Goal: Task Accomplishment & Management: Manage account settings

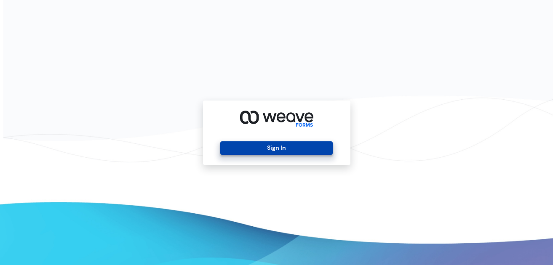
click at [273, 147] on button "Sign In" at bounding box center [276, 148] width 112 height 13
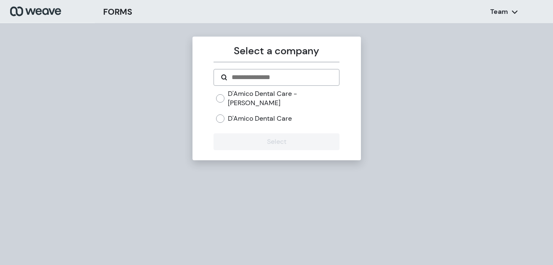
click at [291, 94] on label "D'Amico Dental Care - Wayland" at bounding box center [284, 98] width 112 height 18
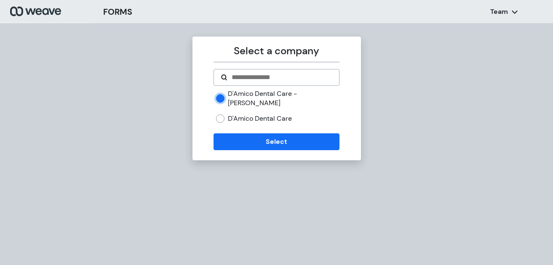
click at [274, 114] on label "D'Amico Dental Care" at bounding box center [260, 118] width 64 height 9
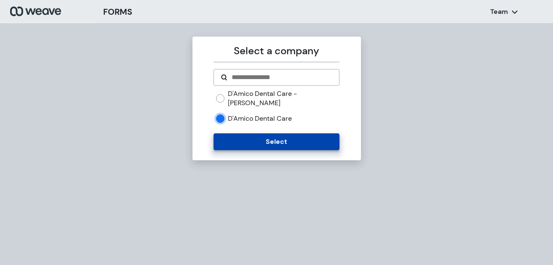
click at [273, 134] on button "Select" at bounding box center [277, 142] width 126 height 17
